Goal: Navigation & Orientation: Find specific page/section

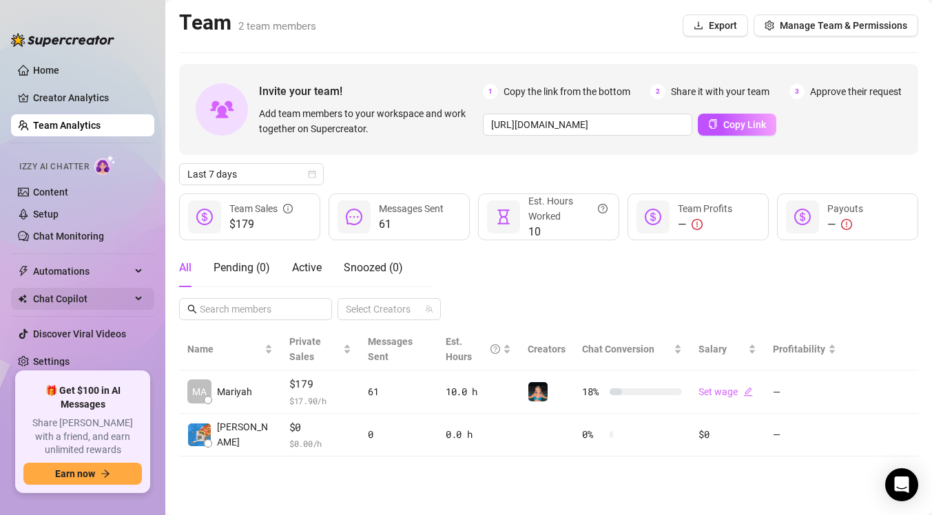
click at [105, 293] on span "Chat Copilot" at bounding box center [82, 299] width 98 height 22
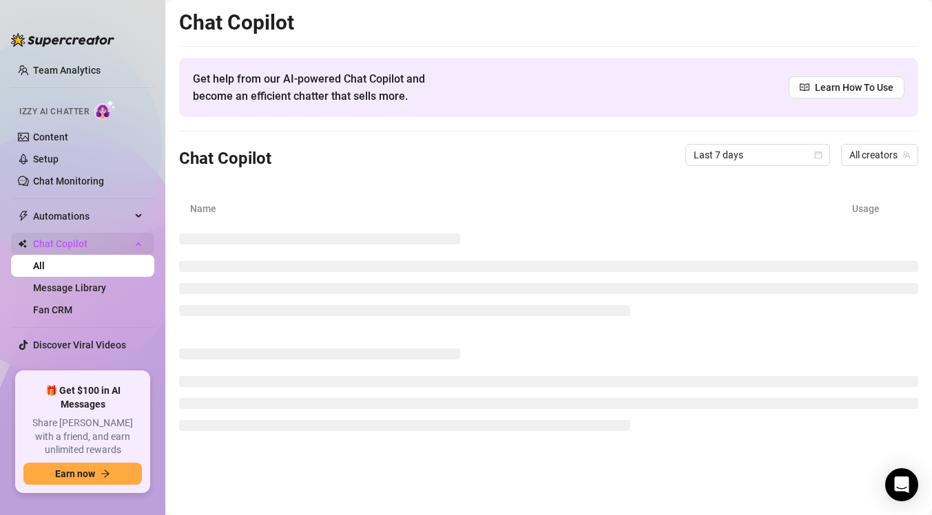
scroll to position [65, 0]
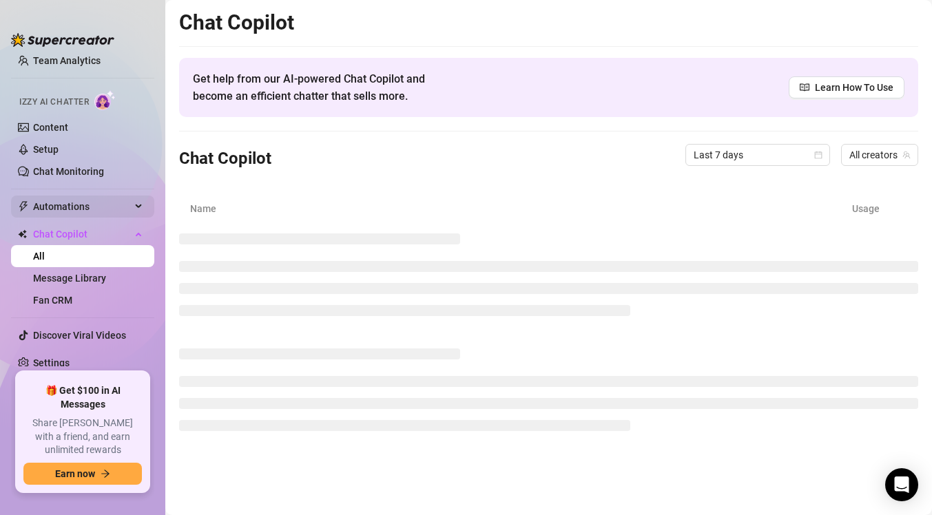
click at [125, 204] on span "Automations" at bounding box center [82, 207] width 98 height 22
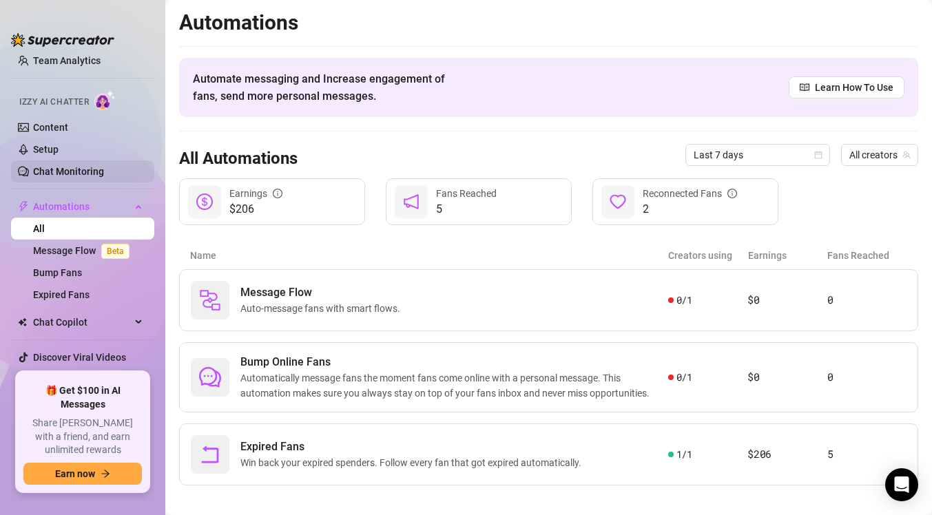
click at [104, 176] on link "Chat Monitoring" at bounding box center [68, 171] width 71 height 11
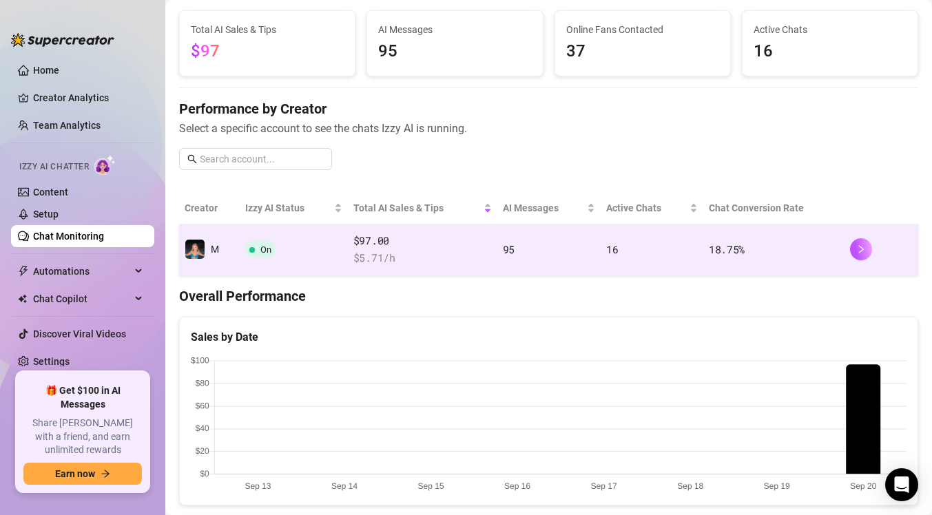
click at [413, 256] on span "$ 5.71 /h" at bounding box center [422, 258] width 138 height 17
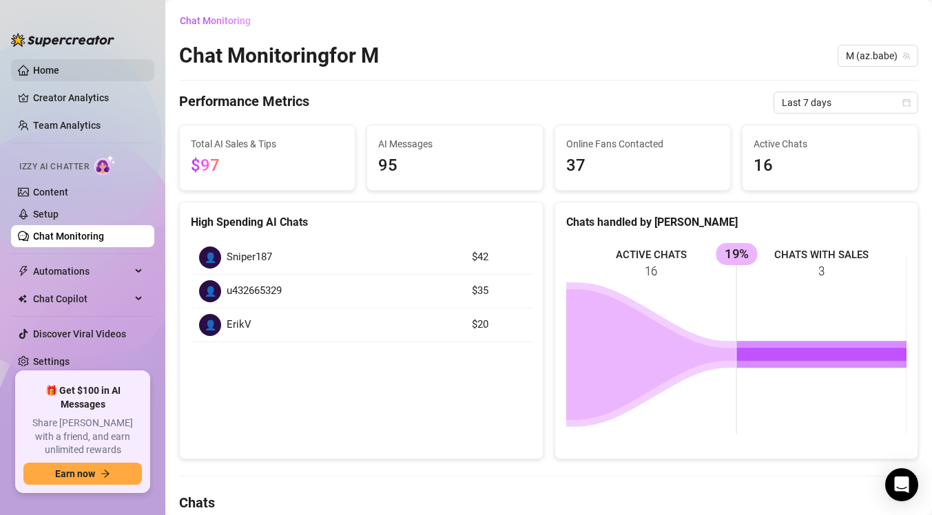
click at [46, 70] on link "Home" at bounding box center [46, 70] width 26 height 11
